Goal: Find specific page/section: Find specific page/section

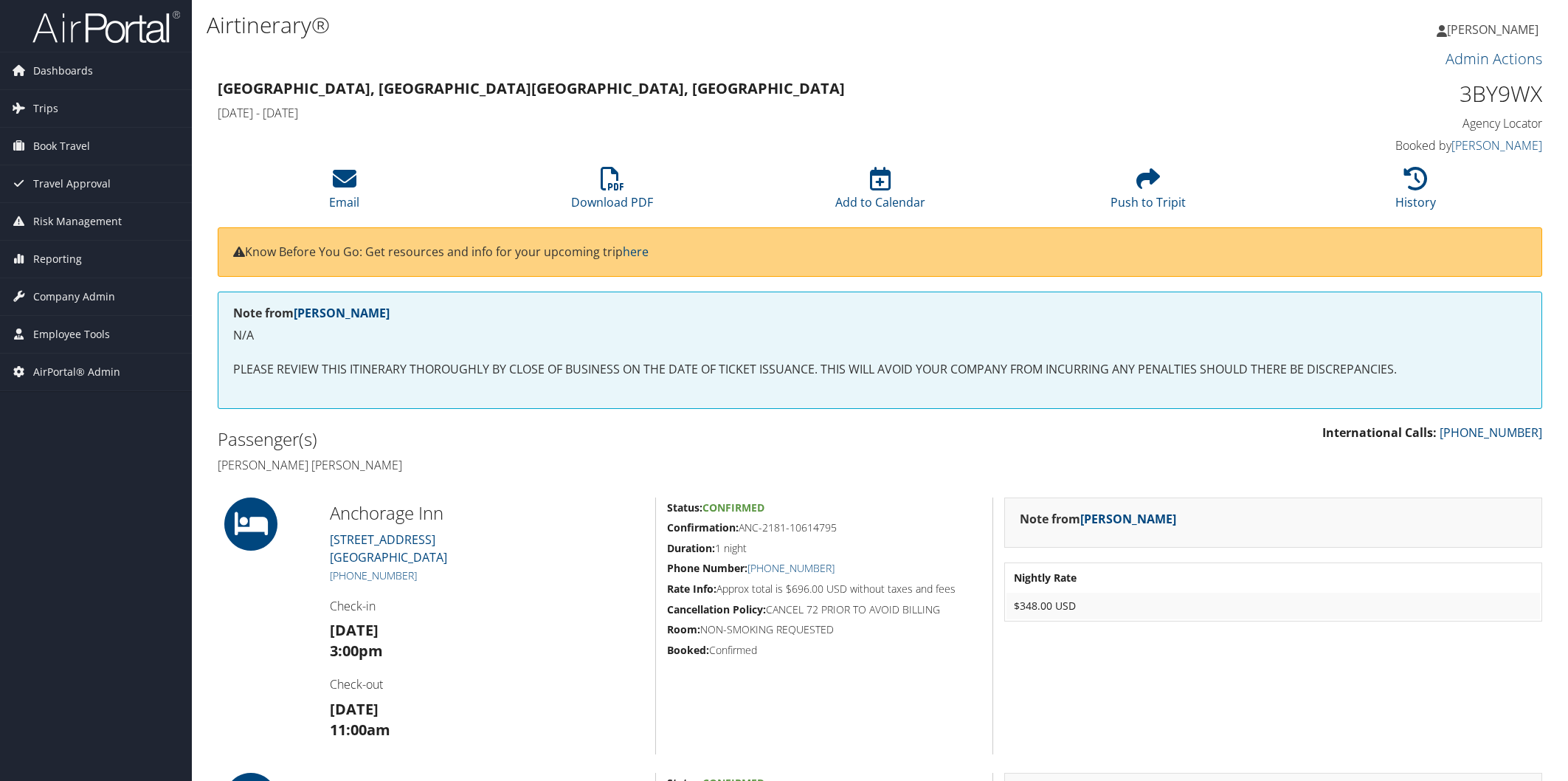
scroll to position [85, 0]
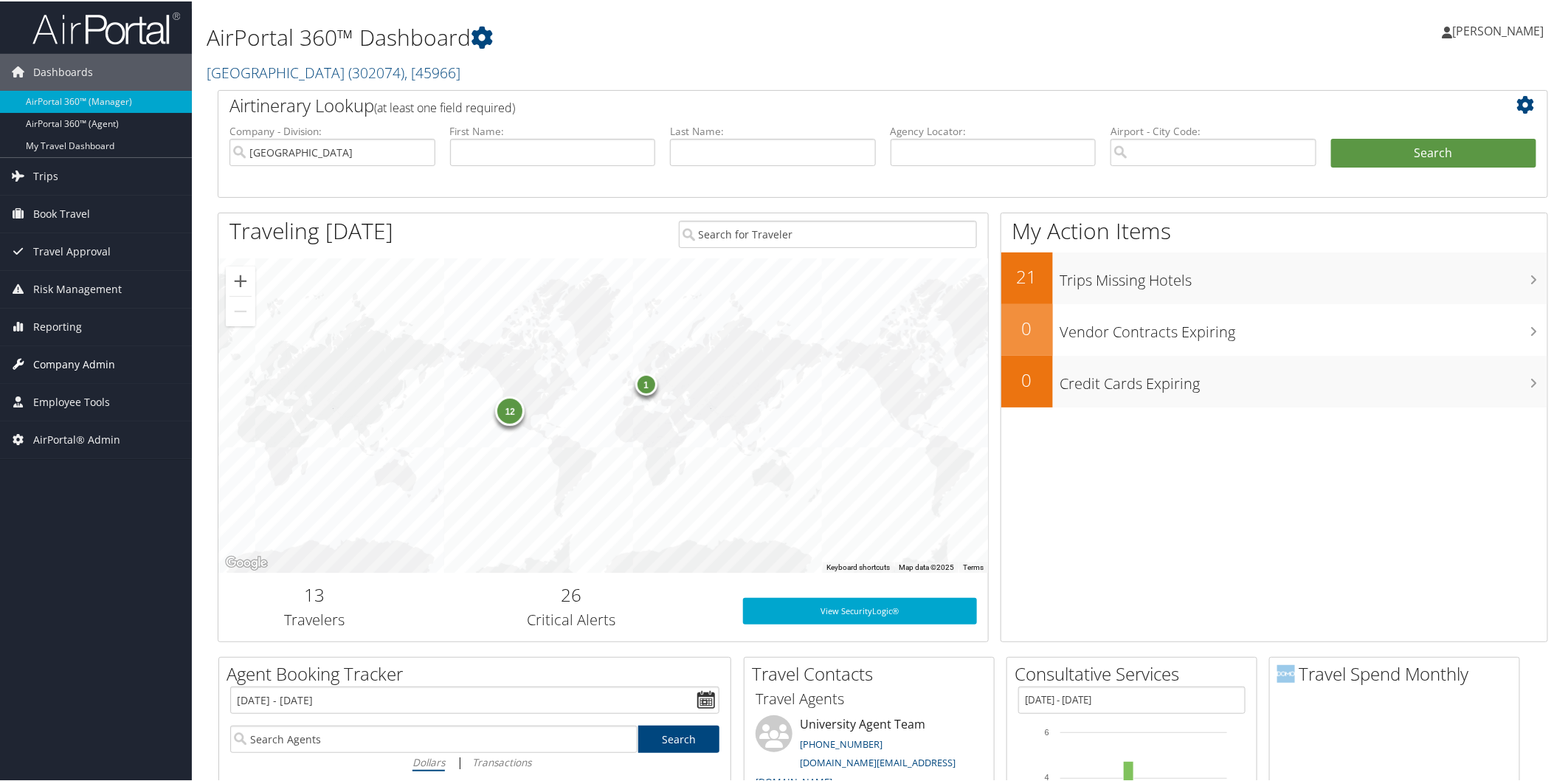
click at [109, 367] on span "Company Admin" at bounding box center [74, 363] width 82 height 37
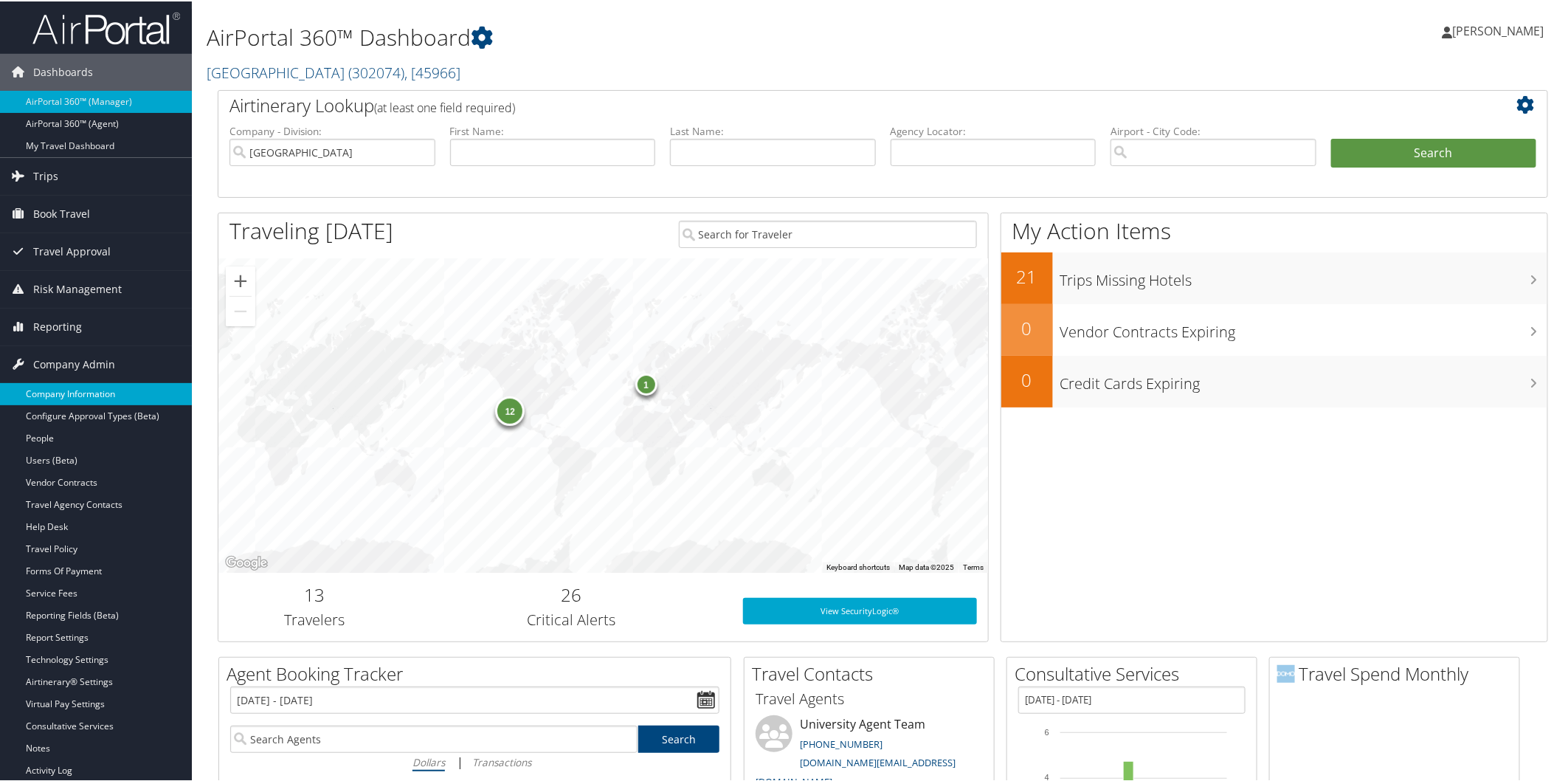
click at [89, 393] on link "Company Information" at bounding box center [96, 392] width 192 height 22
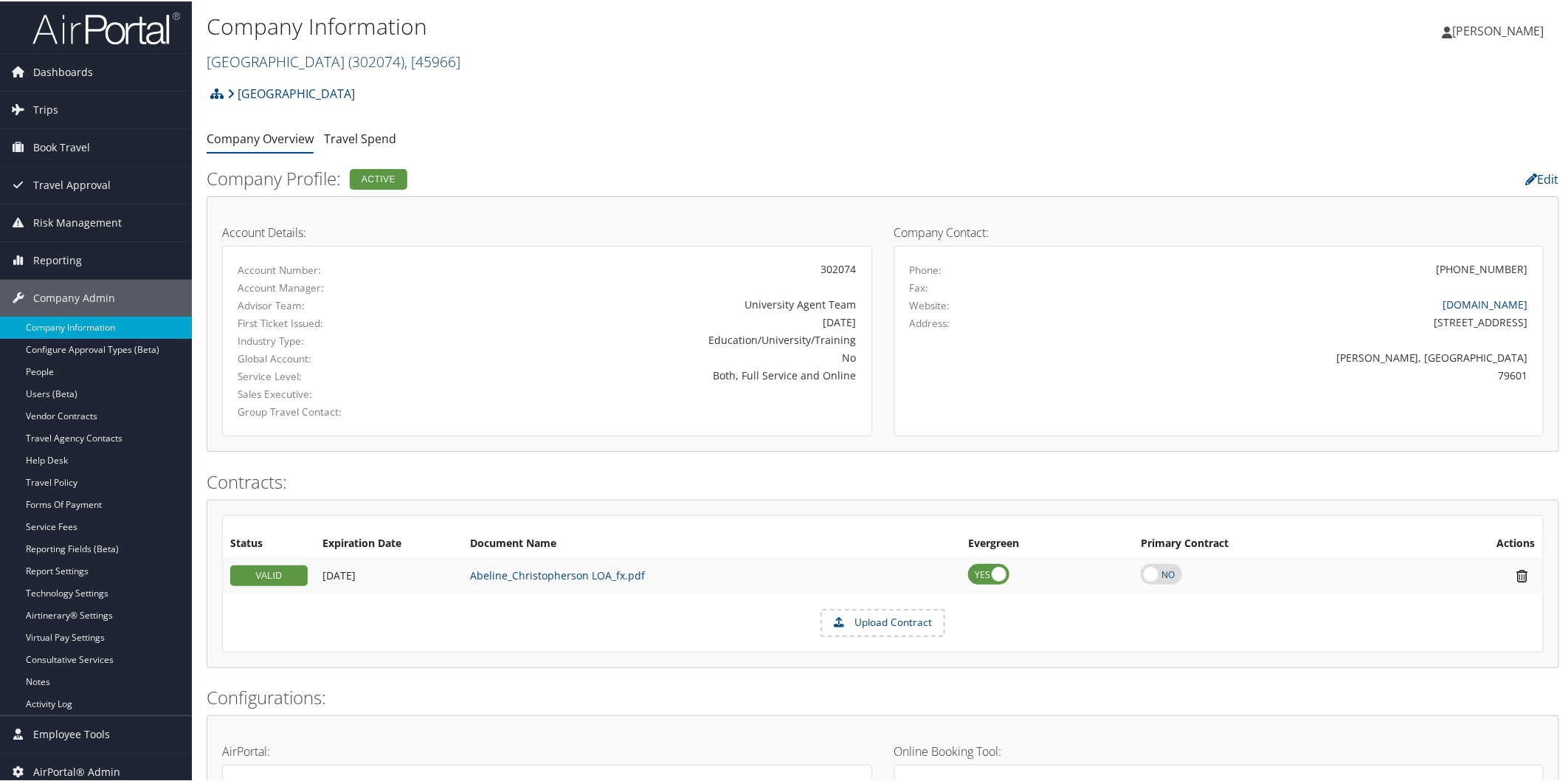
click at [337, 61] on link "[GEOGRAPHIC_DATA][DEMOGRAPHIC_DATA] ( 302074 ) , [ 45966 ]" at bounding box center [334, 60] width 254 height 20
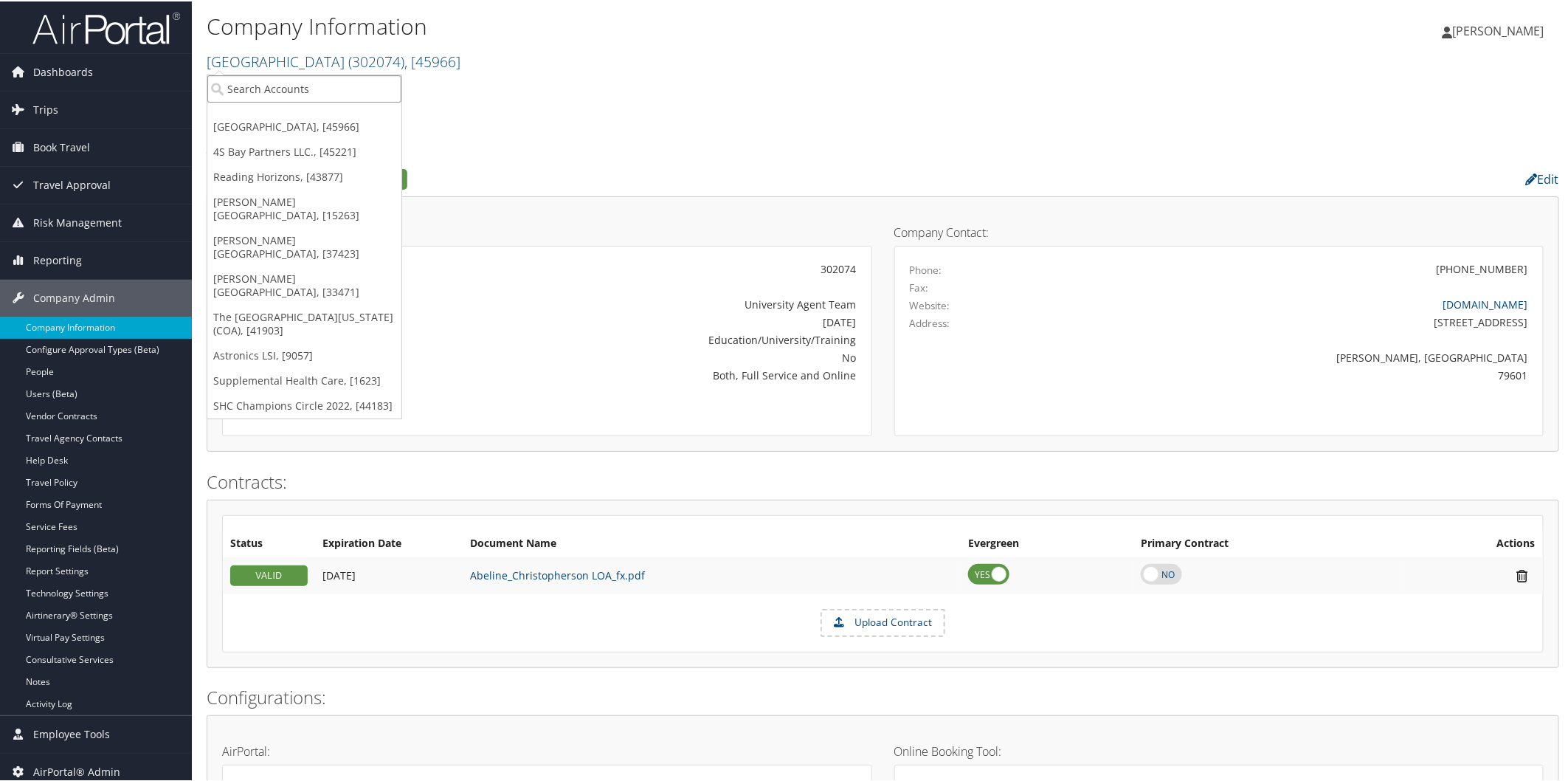
click at [320, 84] on input "search" at bounding box center [305, 87] width 194 height 27
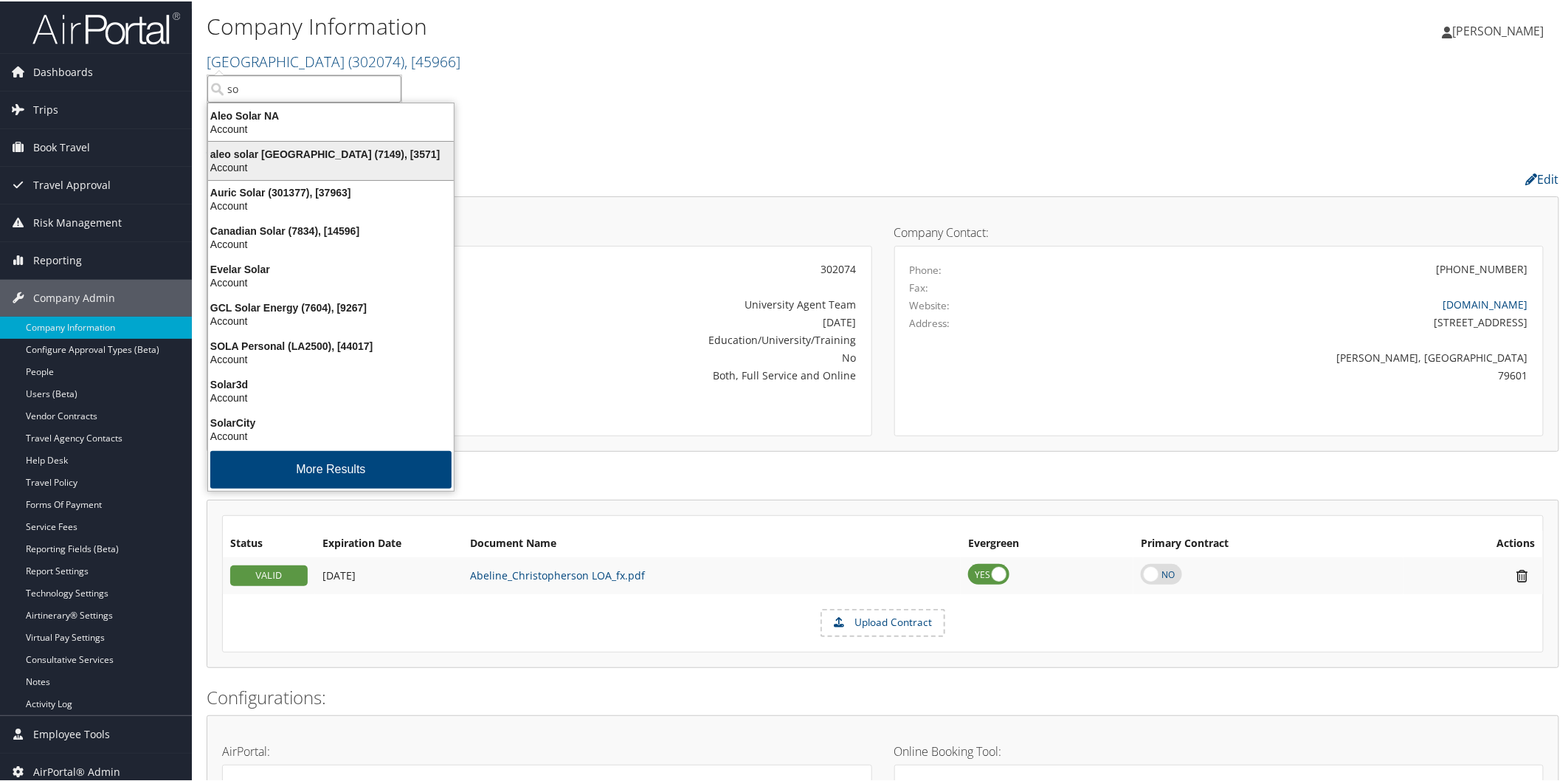
type input "s"
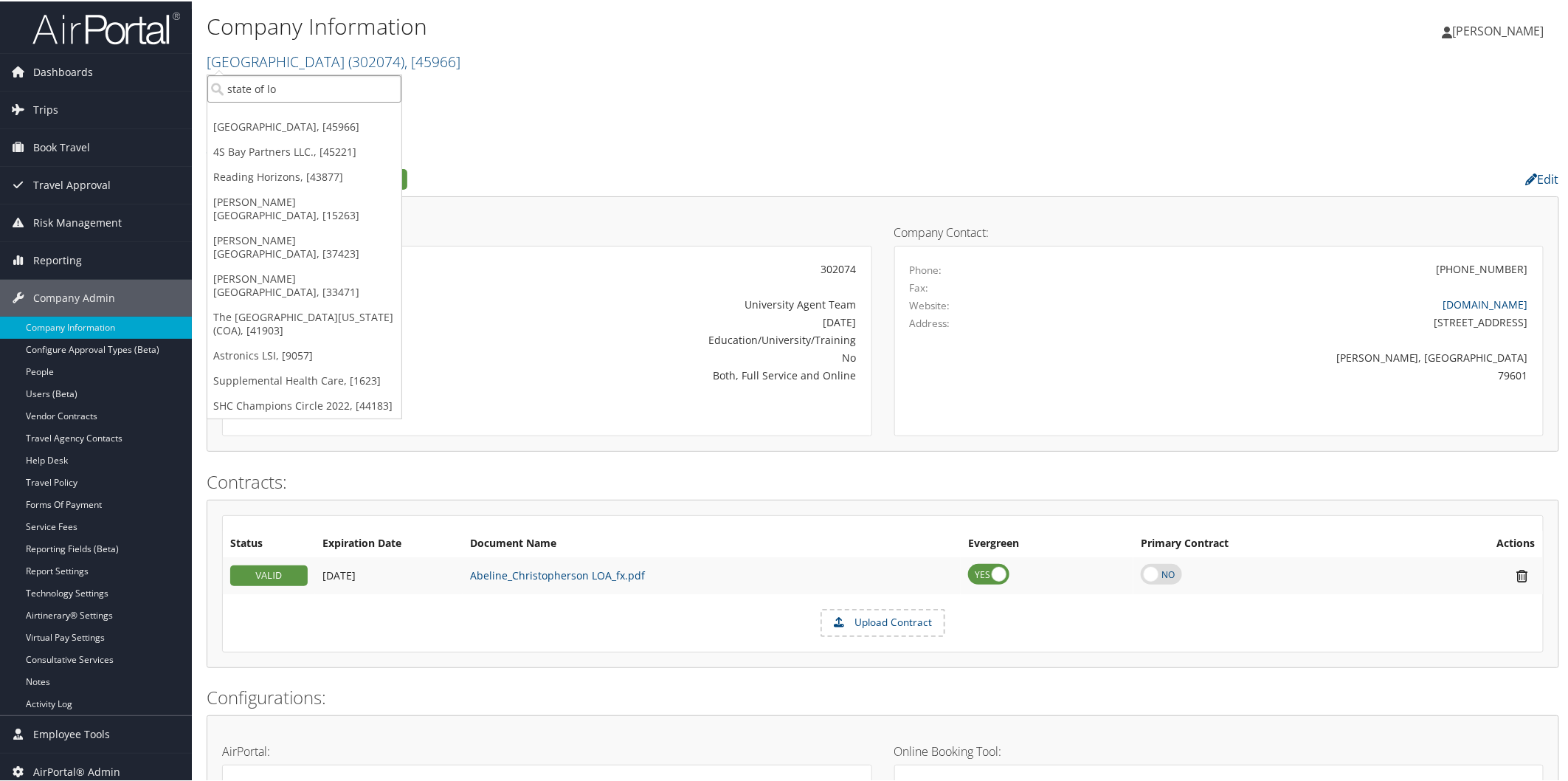
type input "state of lou"
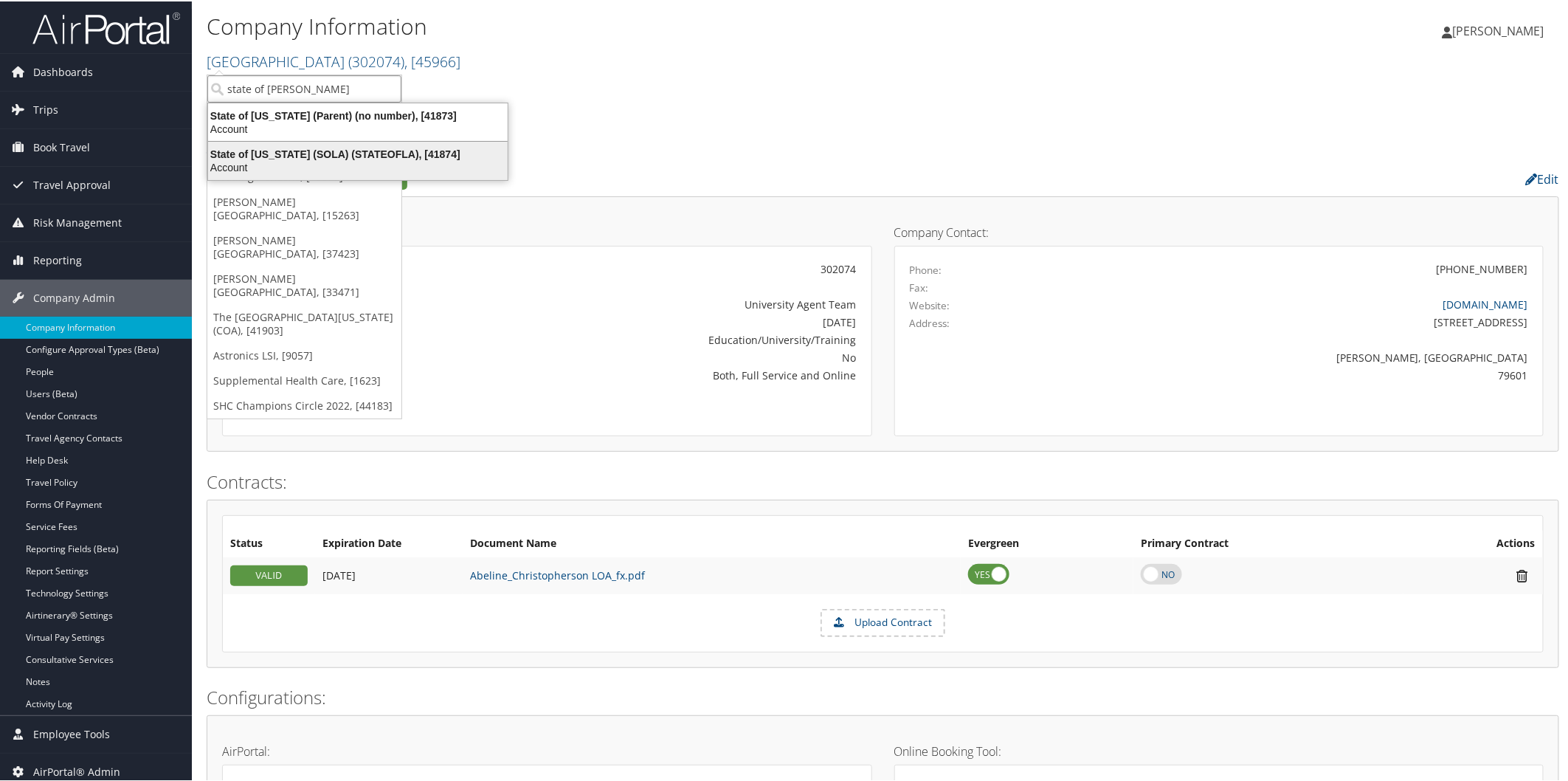
click at [327, 146] on div "State of Louisiana (SOLA) (STATEOFLA), [41874]" at bounding box center [357, 153] width 317 height 13
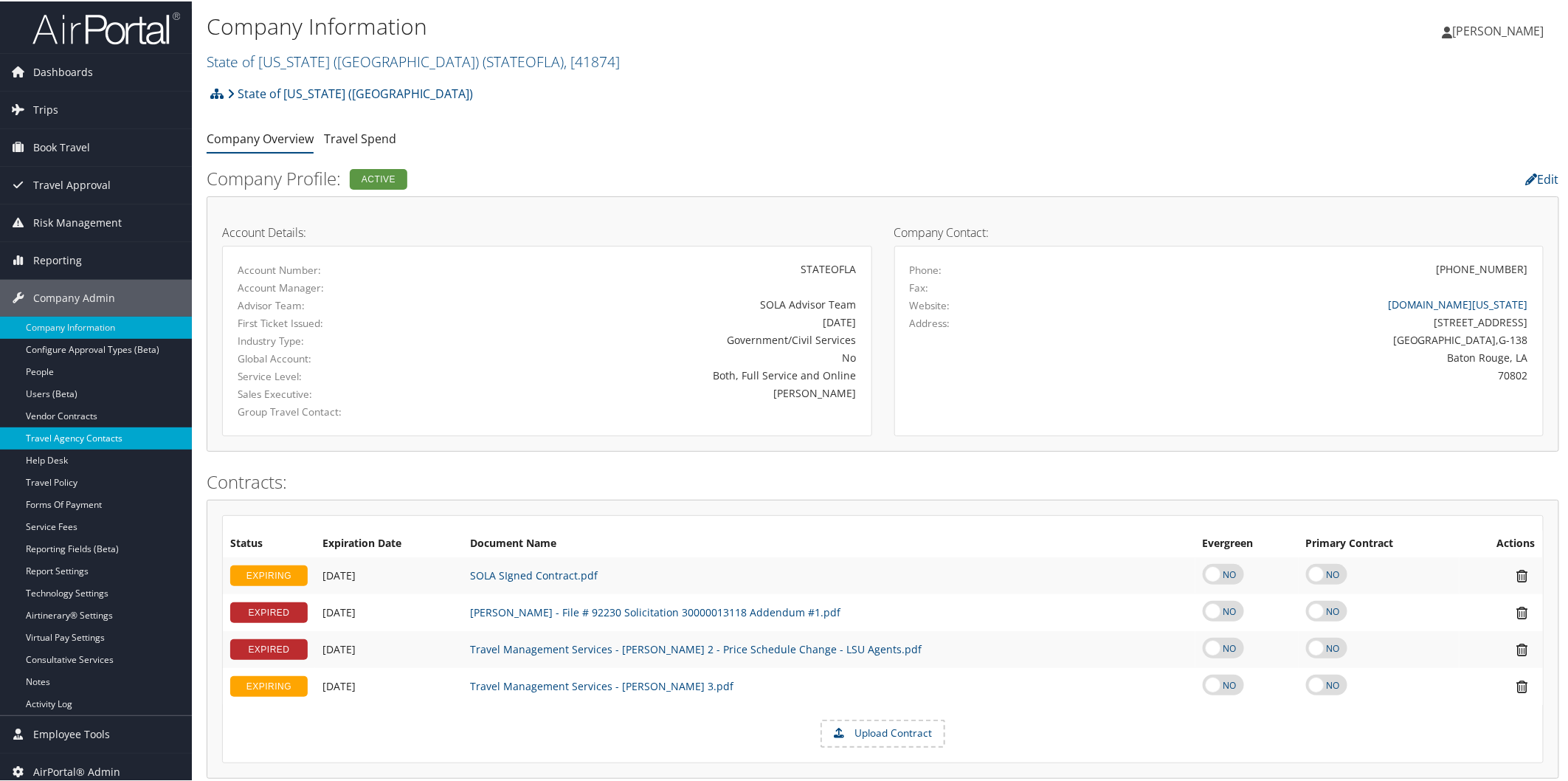
click at [98, 432] on link "Travel Agency Contacts" at bounding box center [96, 437] width 192 height 22
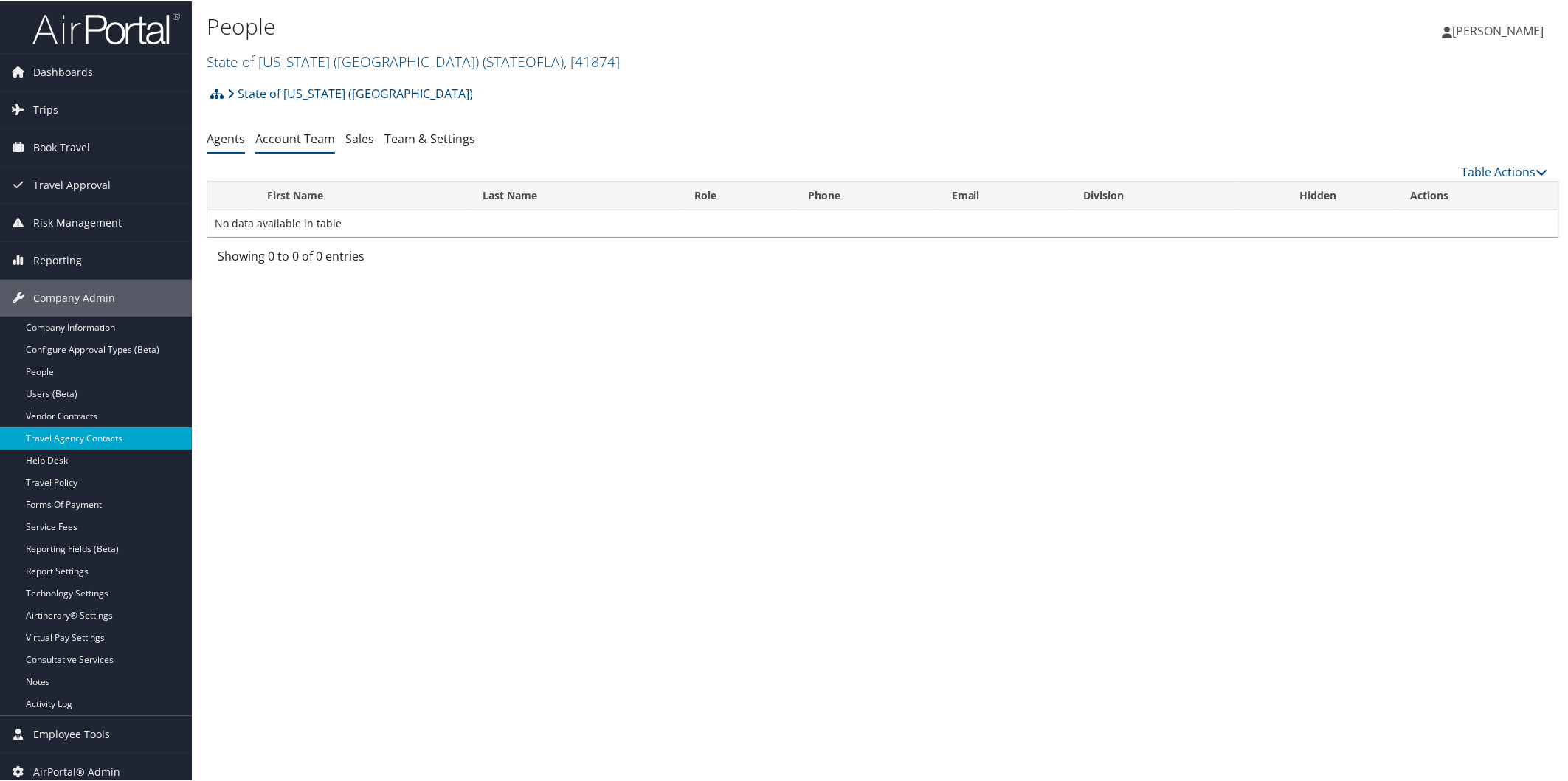
click at [311, 143] on link "Account Team" at bounding box center [295, 137] width 80 height 16
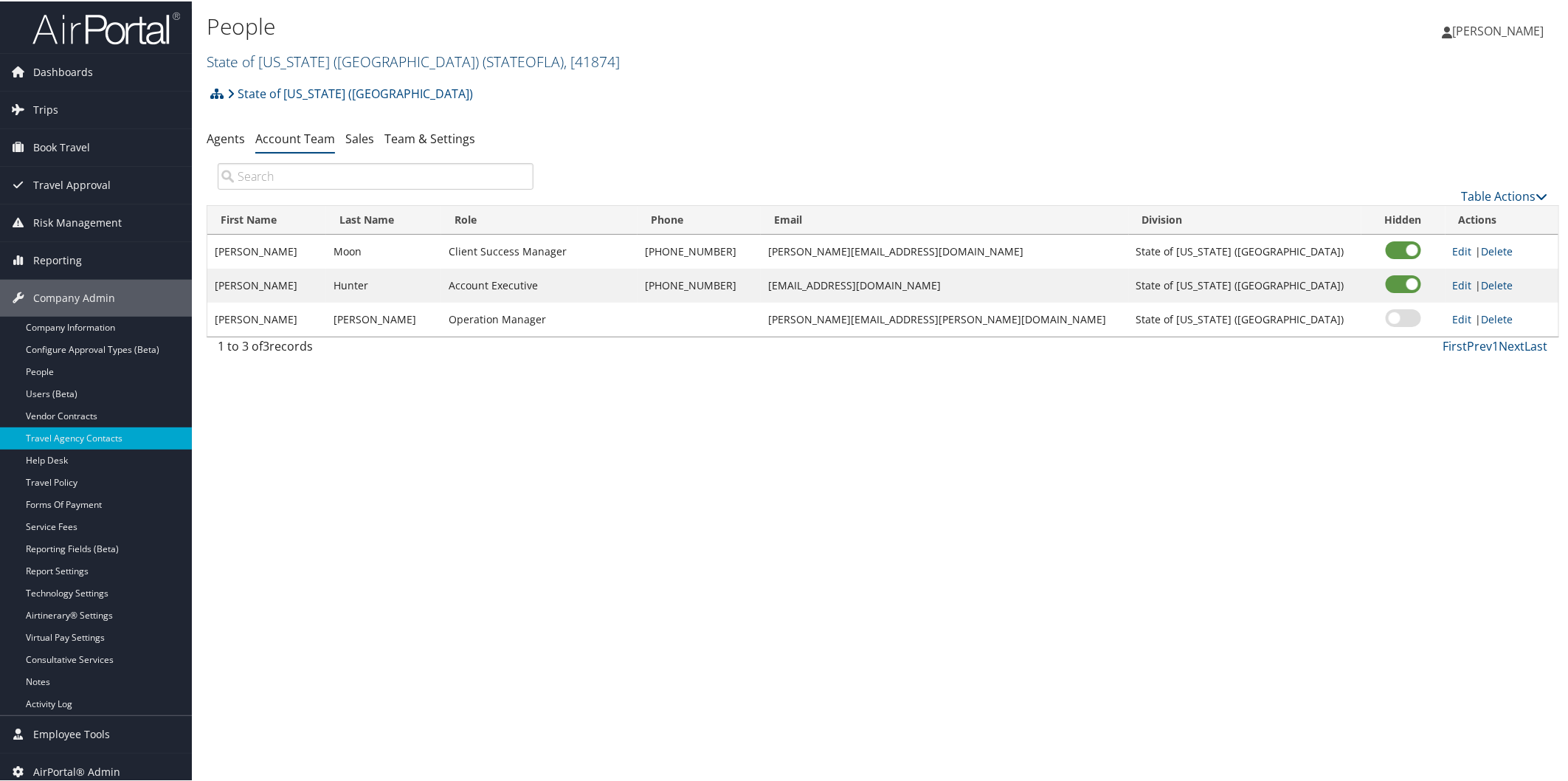
click at [315, 60] on link "State of Louisiana (SOLA) ( STATEOFLA ) , [ 41874 ]" at bounding box center [414, 60] width 414 height 20
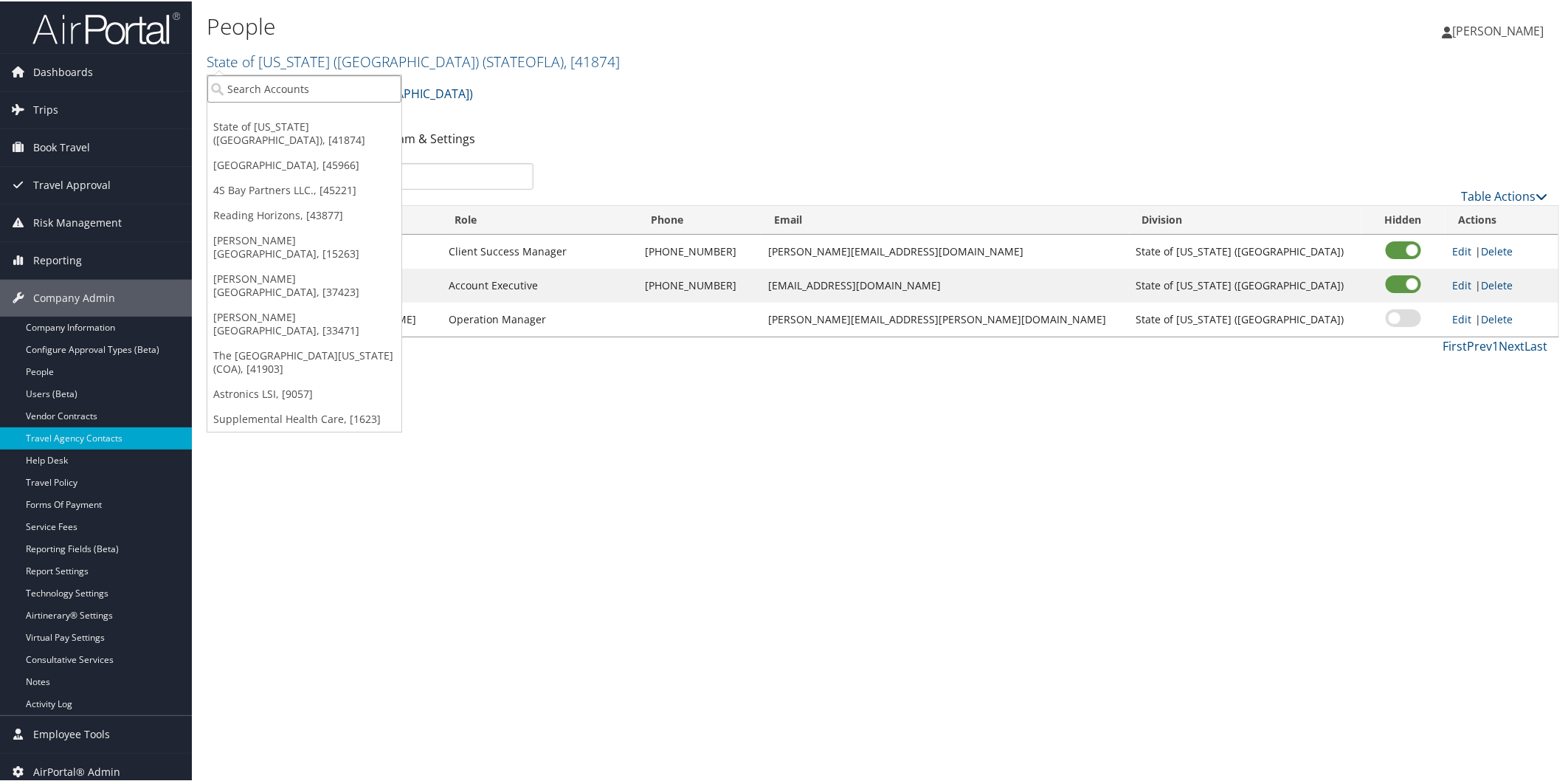
click at [328, 85] on input "search" at bounding box center [305, 87] width 194 height 27
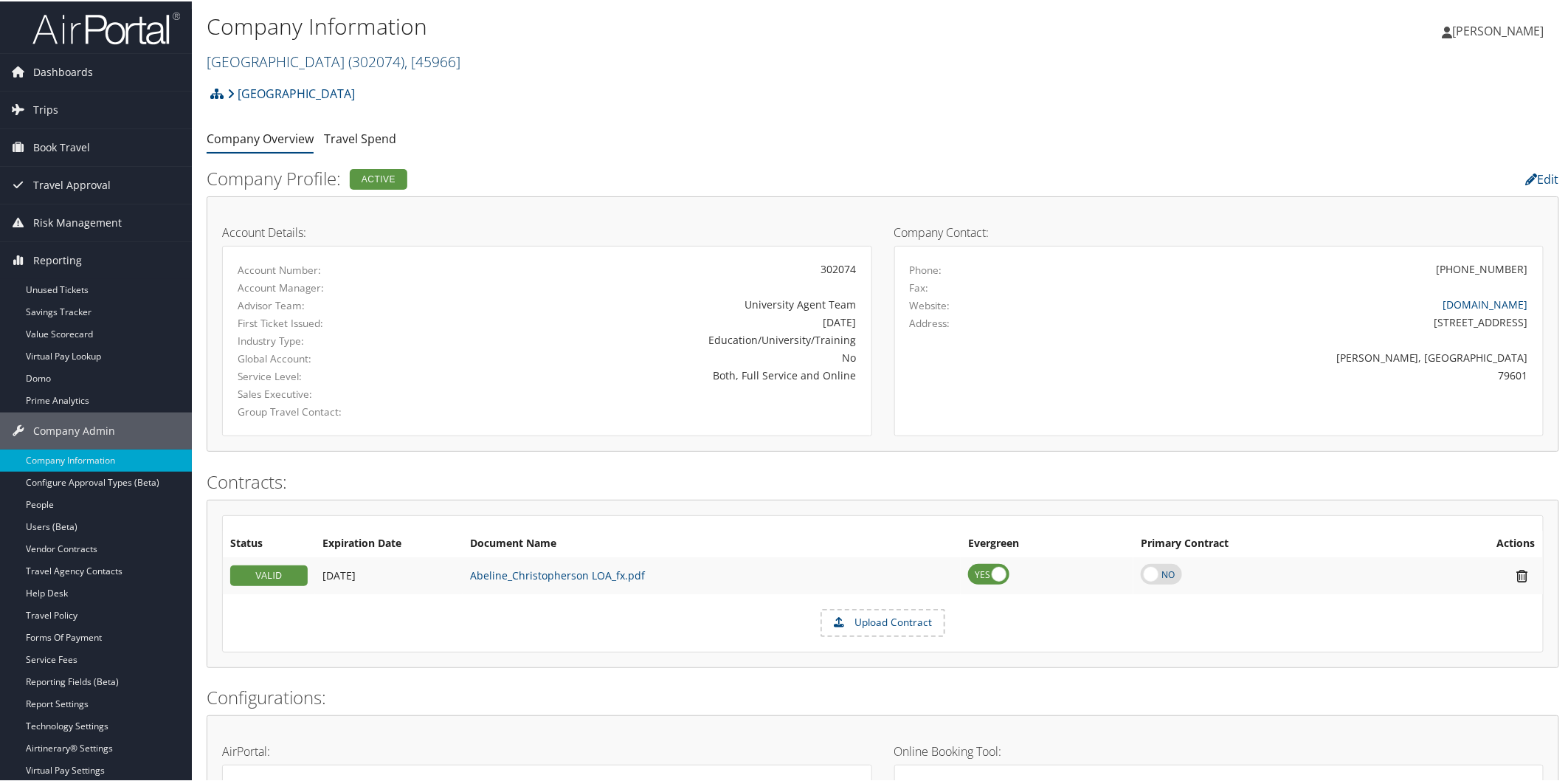
click at [290, 67] on link "[GEOGRAPHIC_DATA][DEMOGRAPHIC_DATA] ( 302074 ) , [ 45966 ]" at bounding box center [334, 60] width 254 height 20
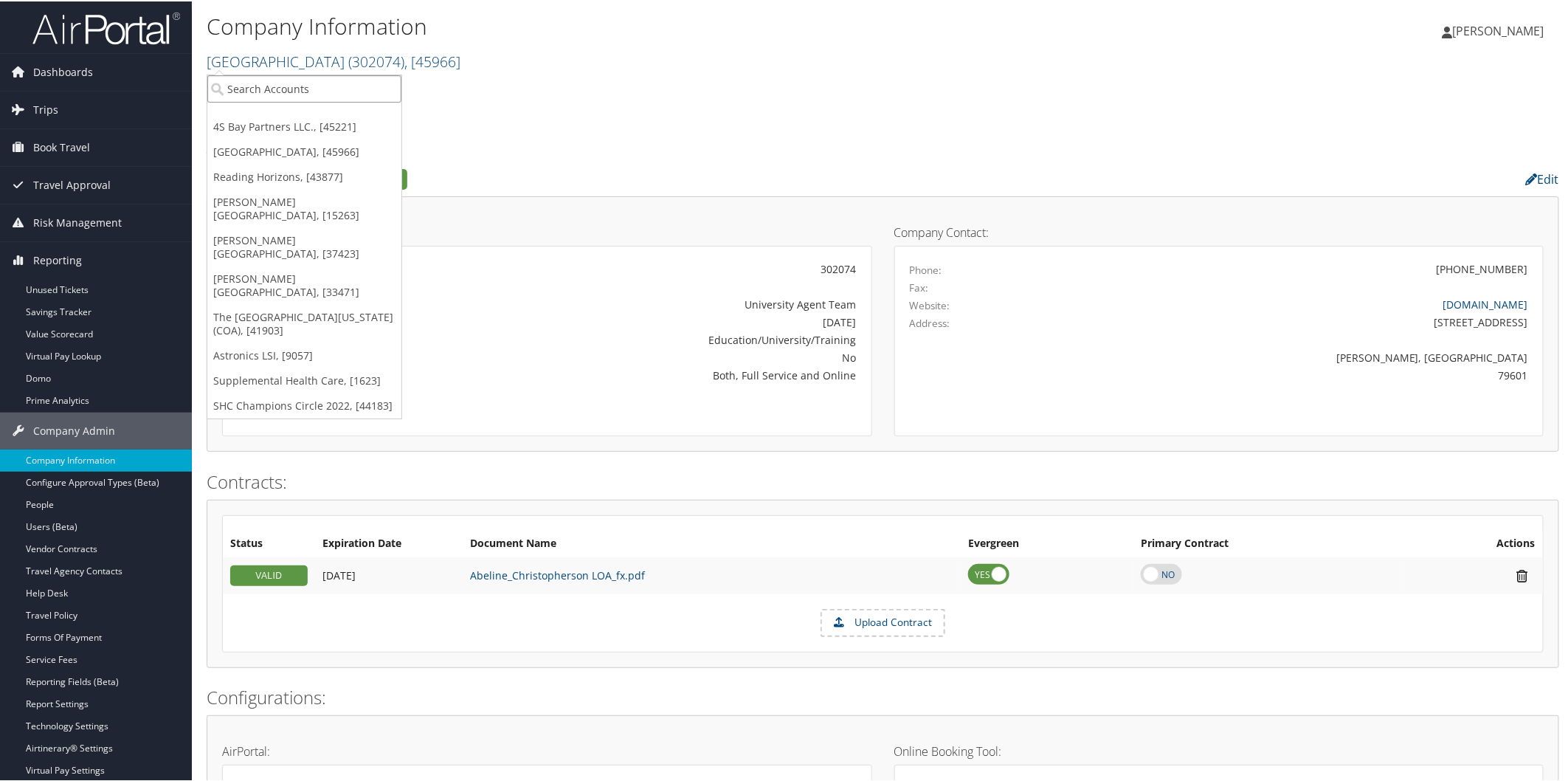
click at [278, 89] on input "search" at bounding box center [305, 87] width 194 height 27
click at [275, 120] on link "4S Bay Partners LLC., [45221]" at bounding box center [305, 125] width 194 height 25
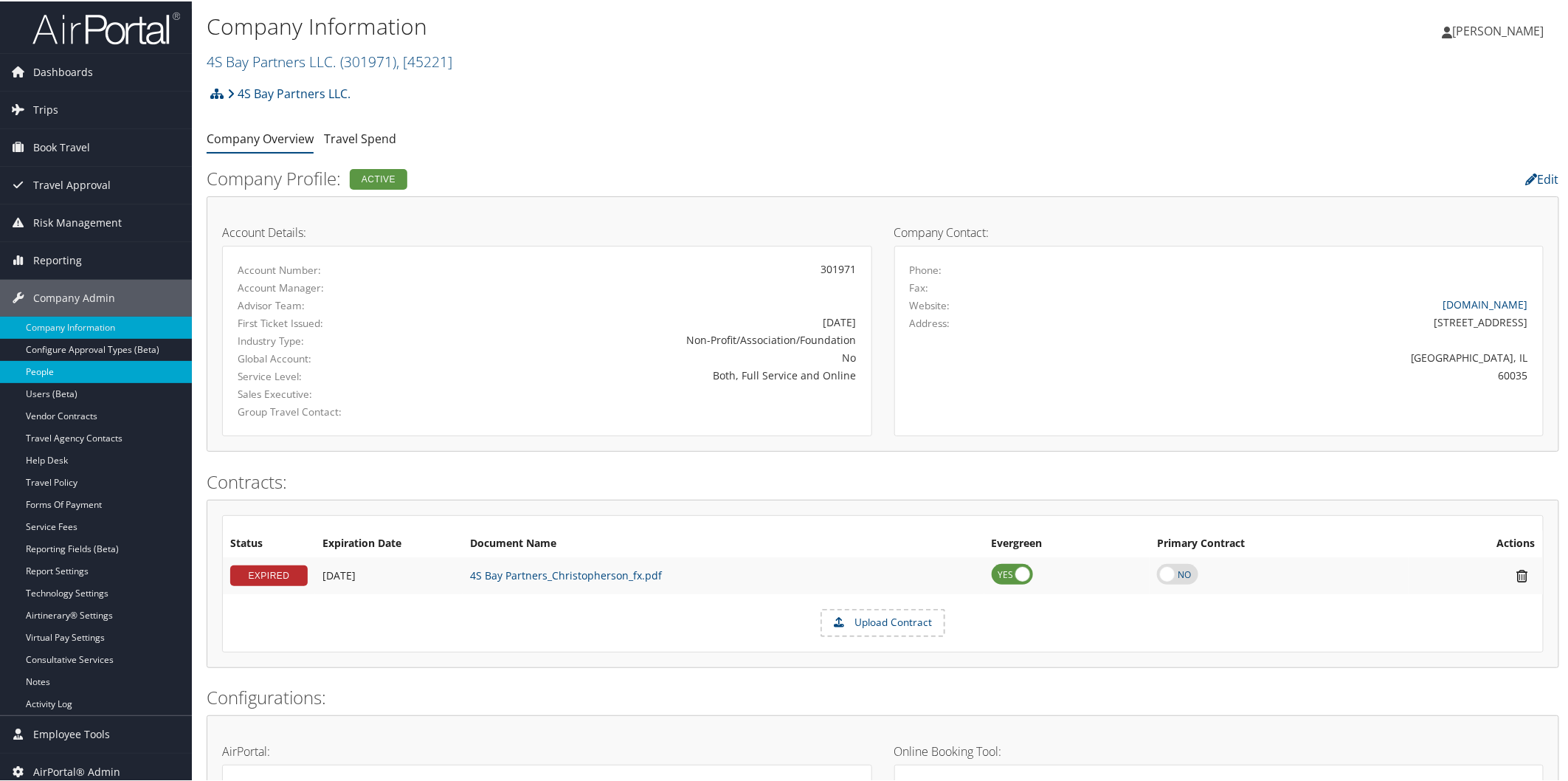
click at [72, 379] on link "People" at bounding box center [96, 371] width 192 height 22
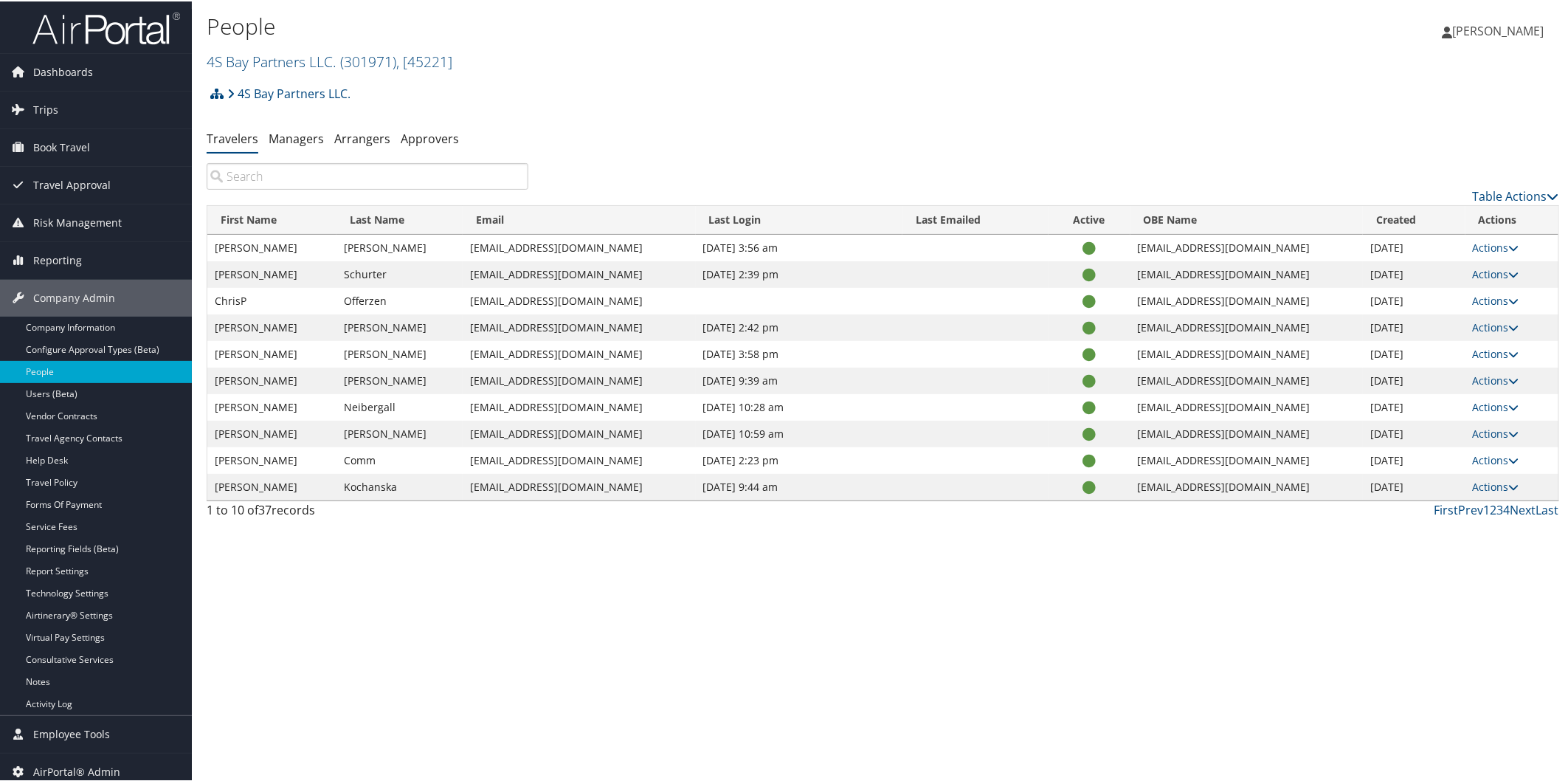
click at [367, 177] on input "search" at bounding box center [367, 175] width 322 height 27
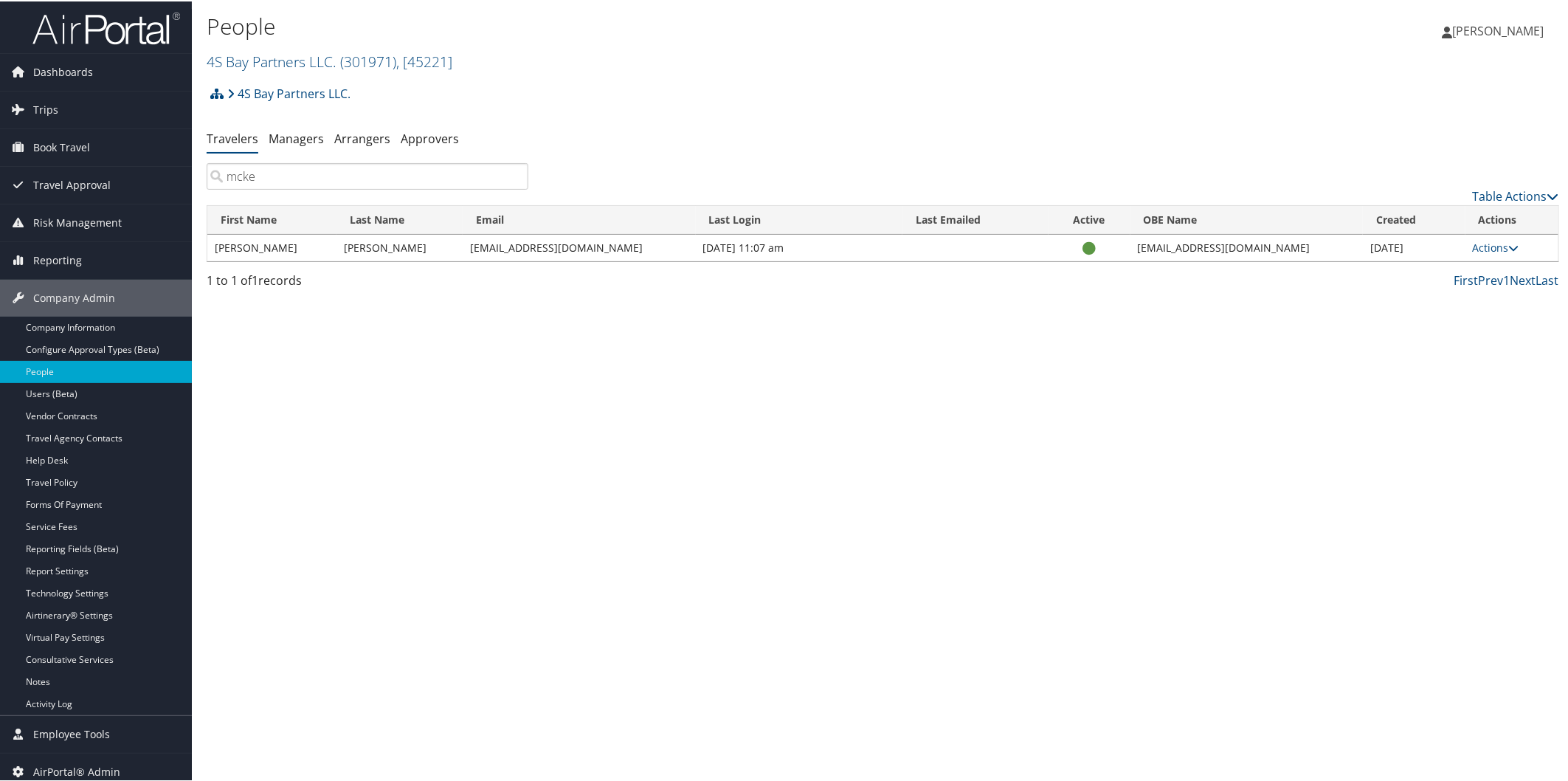
type input "mcke"
drag, startPoint x: 466, startPoint y: 244, endPoint x: 588, endPoint y: 240, distance: 122.1
click at [588, 240] on td "mmckenna@4sbay.com" at bounding box center [580, 247] width 233 height 27
copy td "mmckenna@4sbay.com"
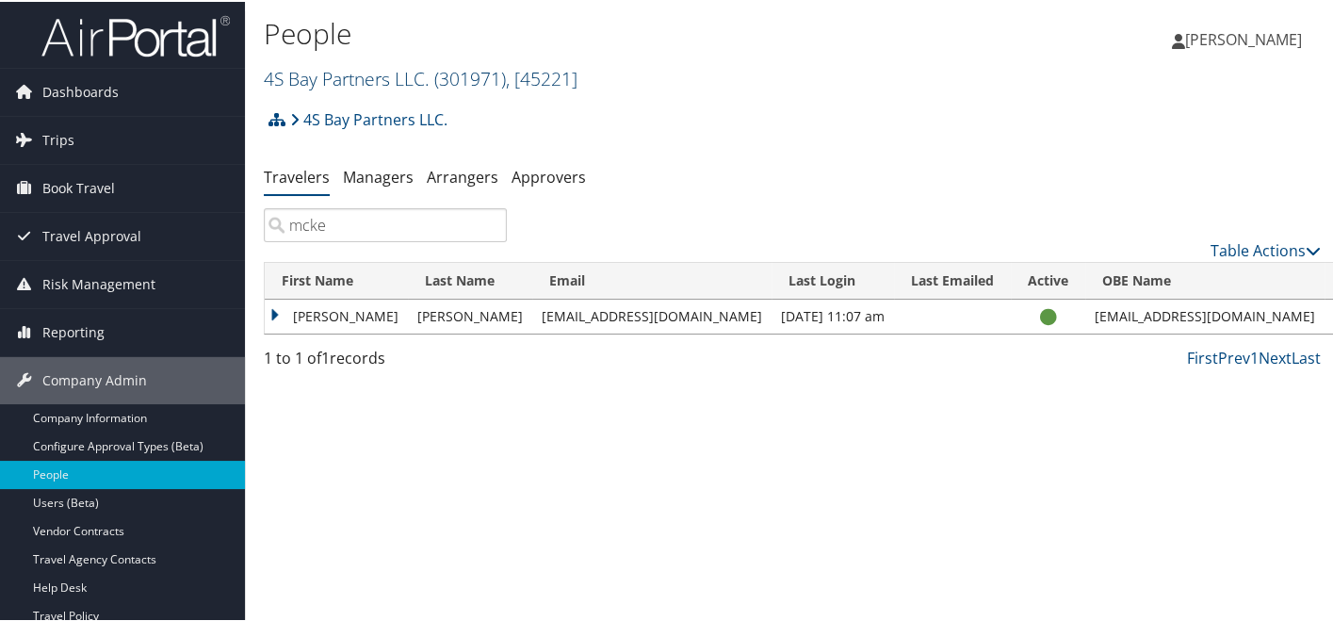
click at [356, 85] on link "4S Bay Partners LLC. ( 301971 ) , [ 45221 ]" at bounding box center [421, 76] width 314 height 25
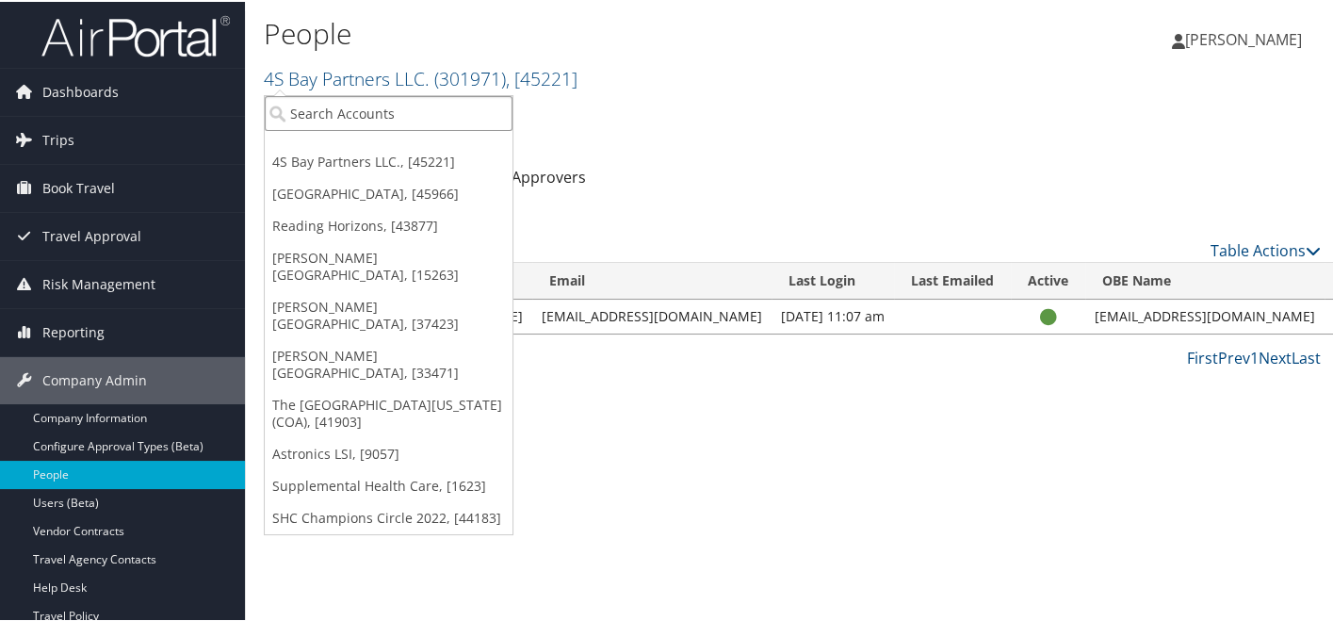
click at [356, 105] on input "search" at bounding box center [389, 111] width 248 height 35
paste input "D0WVJZ"
type input "D"
click at [92, 143] on link "Trips" at bounding box center [122, 138] width 245 height 47
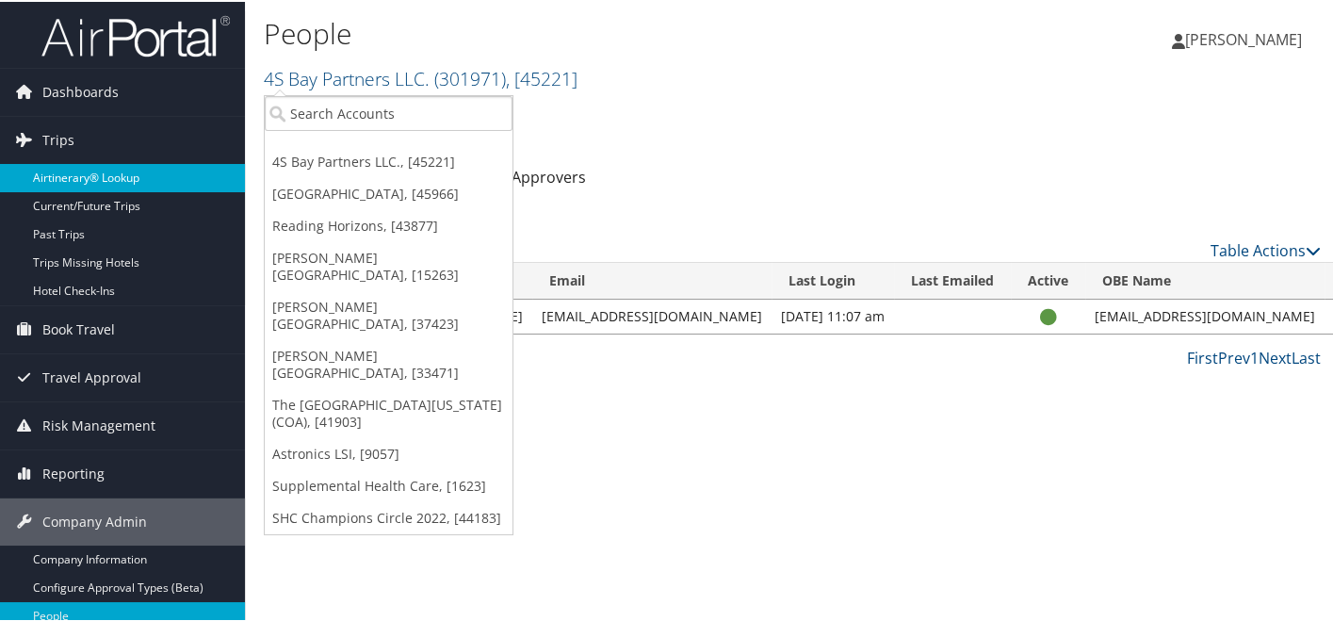
click at [103, 166] on link "Airtinerary® Lookup" at bounding box center [122, 176] width 245 height 28
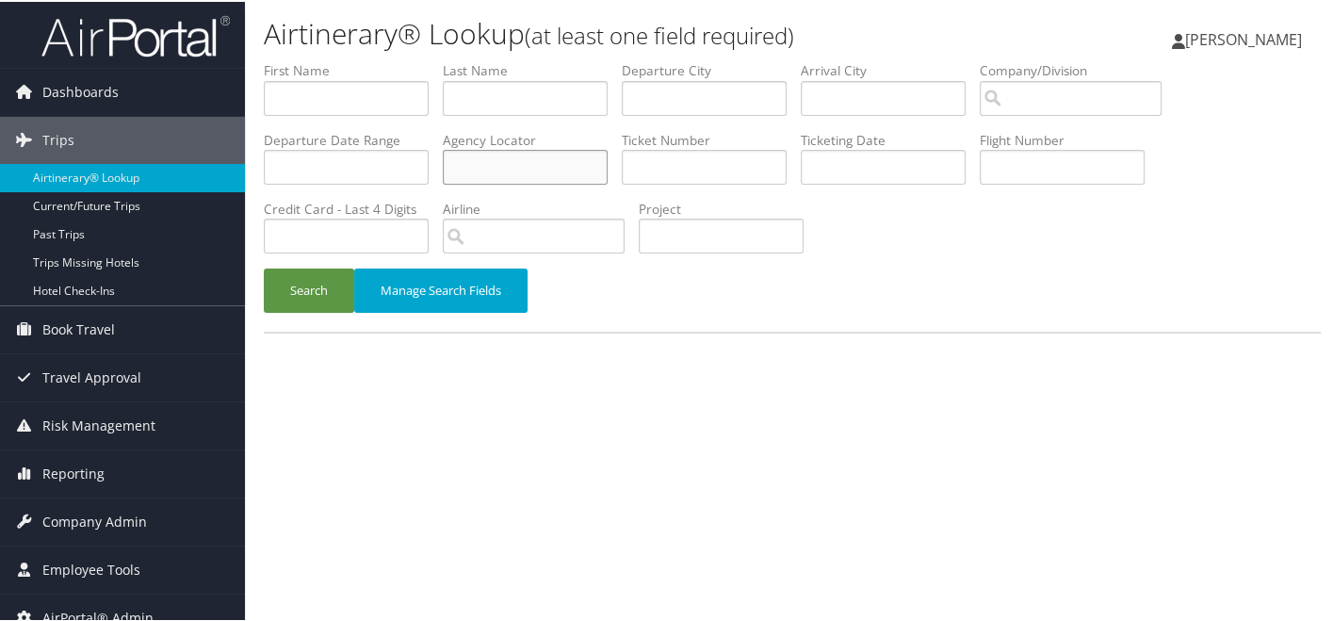
click at [577, 176] on input "text" at bounding box center [525, 165] width 165 height 35
paste input "D0WVJZ"
type input "D0WVJZ"
click at [327, 287] on button "Search" at bounding box center [309, 289] width 90 height 44
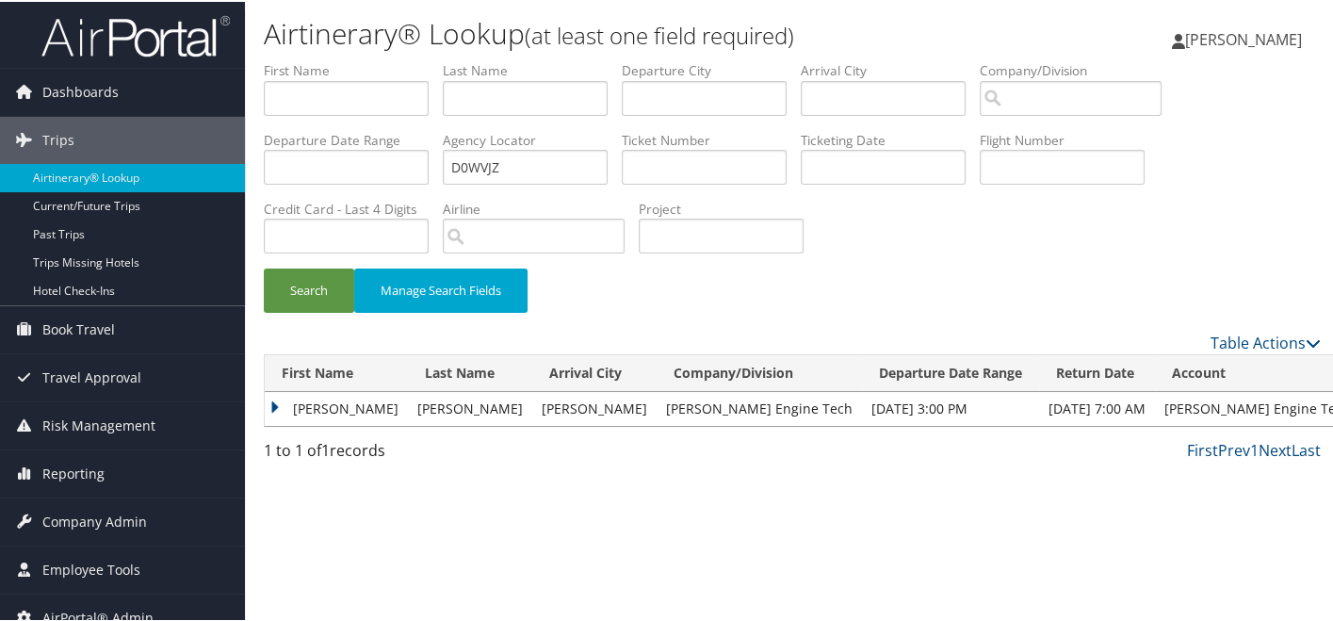
click at [276, 400] on td "DAVID" at bounding box center [336, 407] width 143 height 34
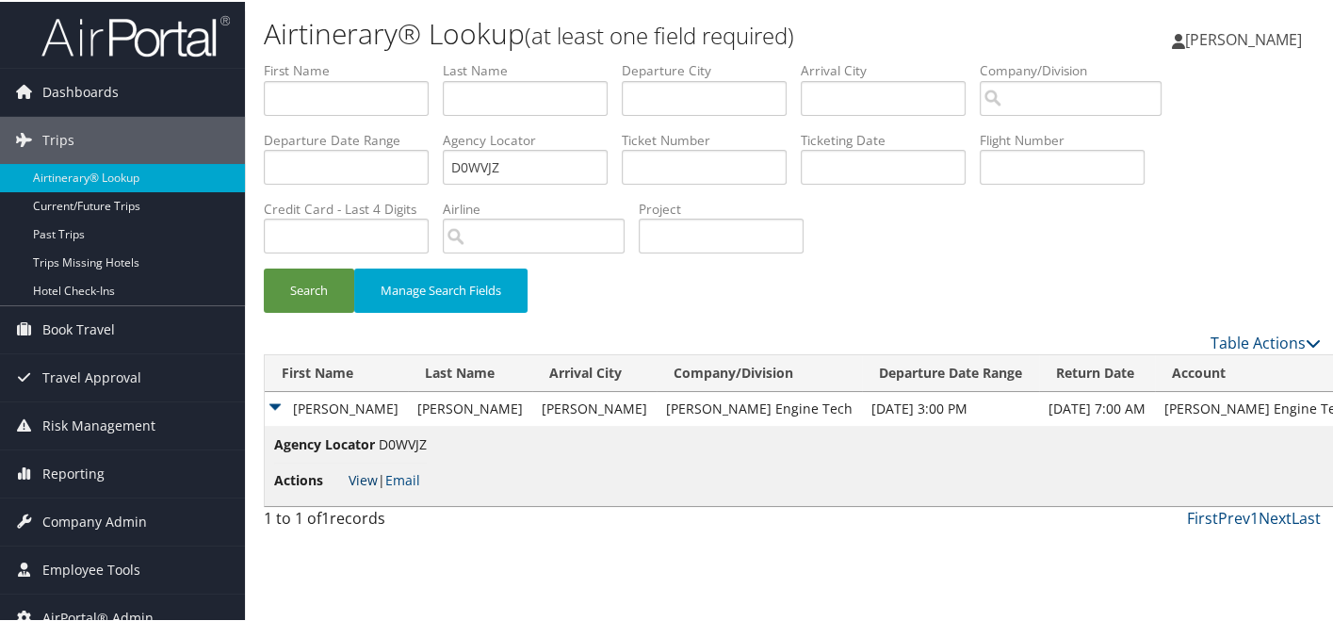
click at [370, 472] on link "View" at bounding box center [363, 478] width 29 height 18
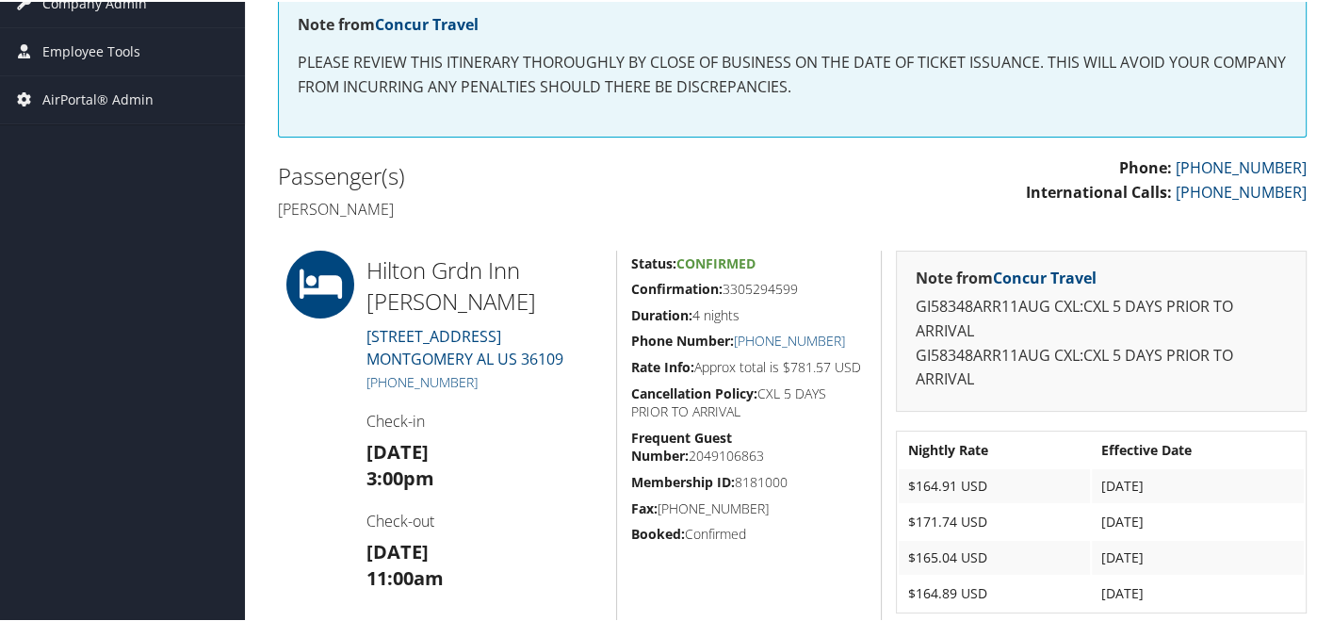
scroll to position [373, 0]
